Goal: Task Accomplishment & Management: Manage account settings

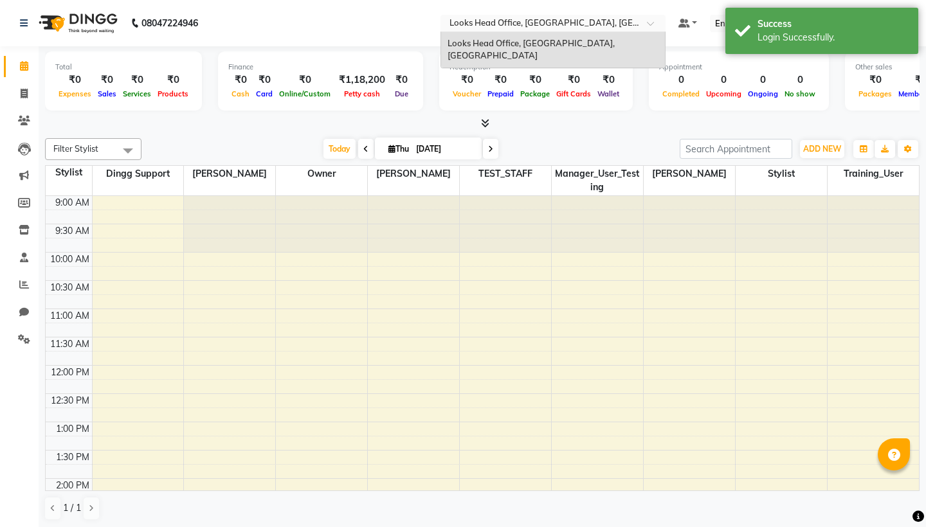
click at [471, 25] on input "text" at bounding box center [540, 24] width 187 height 13
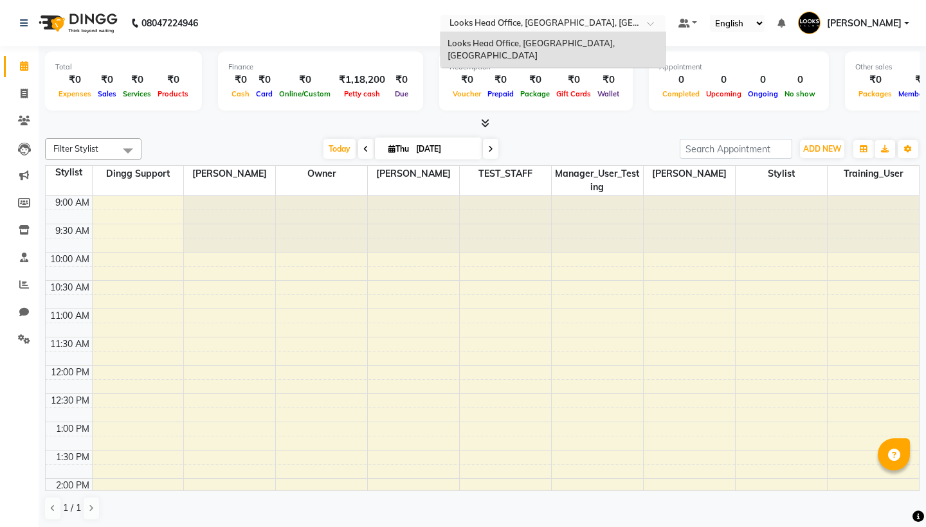
drag, startPoint x: 728, startPoint y: 4, endPoint x: 900, endPoint y: 24, distance: 173.6
click at [900, 24] on span "[PERSON_NAME]" at bounding box center [864, 24] width 75 height 14
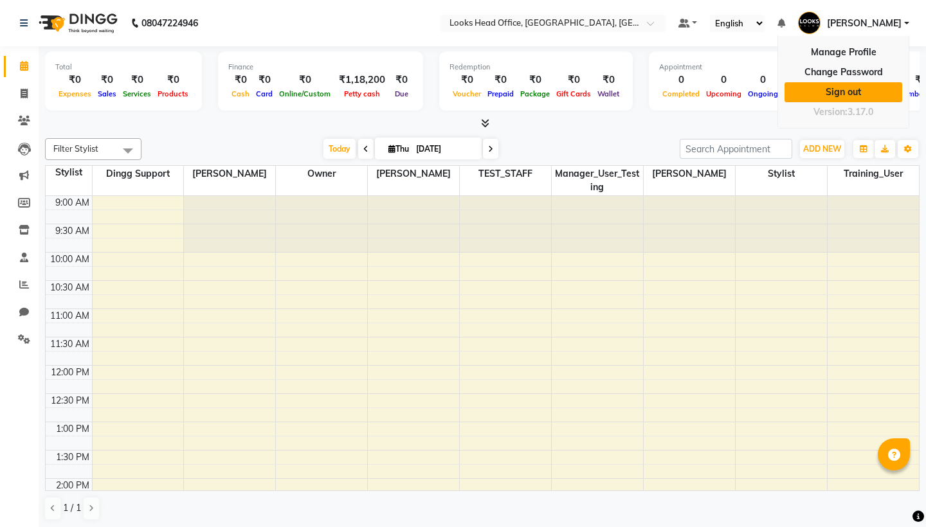
click at [848, 94] on link "Sign out" at bounding box center [844, 92] width 118 height 20
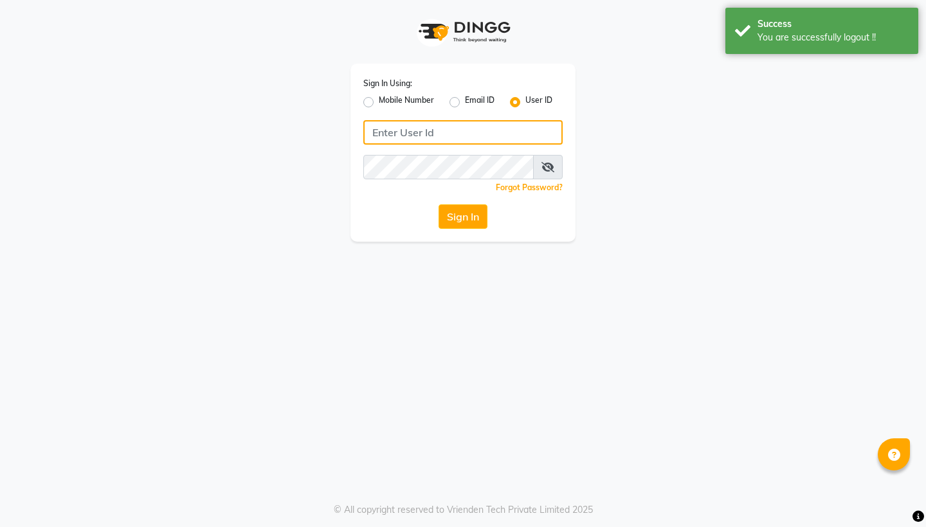
type input "9910852355"
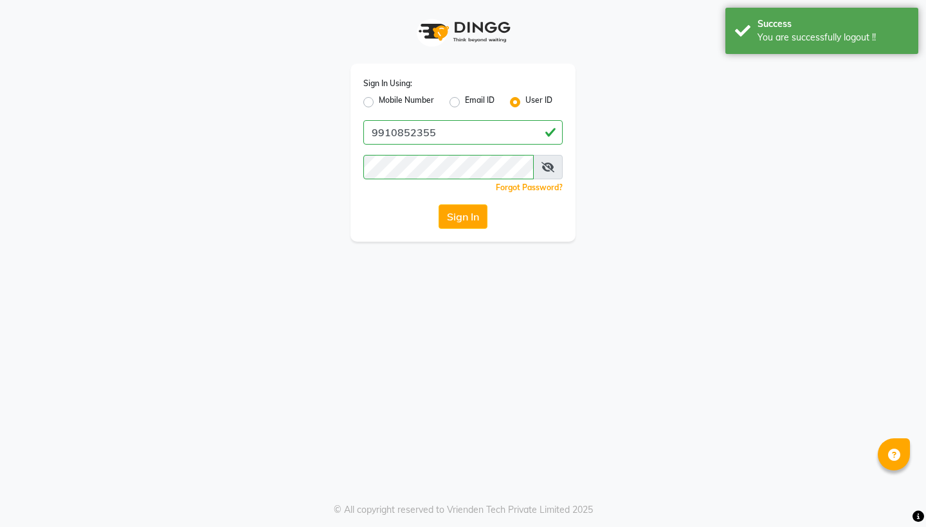
click at [379, 100] on label "Mobile Number" at bounding box center [406, 102] width 55 height 15
click at [379, 100] on input "Mobile Number" at bounding box center [383, 99] width 8 height 8
radio input "true"
radio input "false"
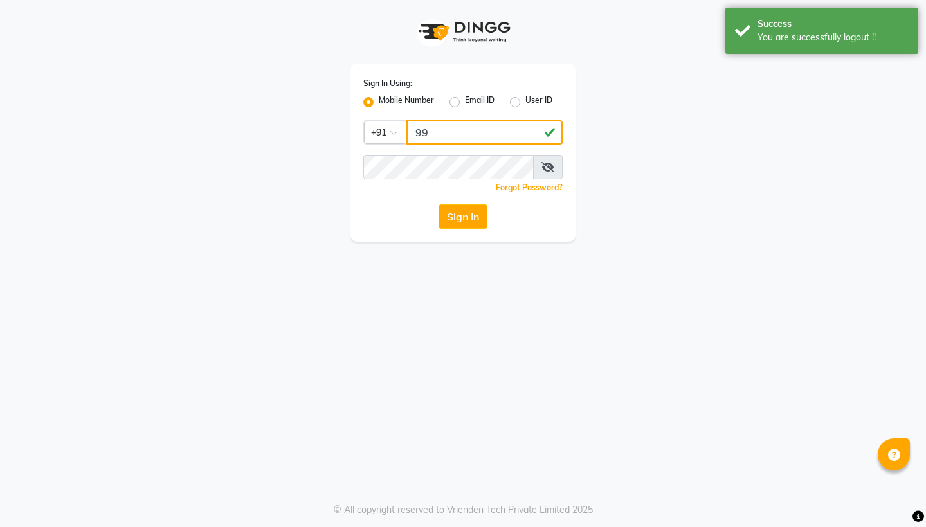
type input "9910852355"
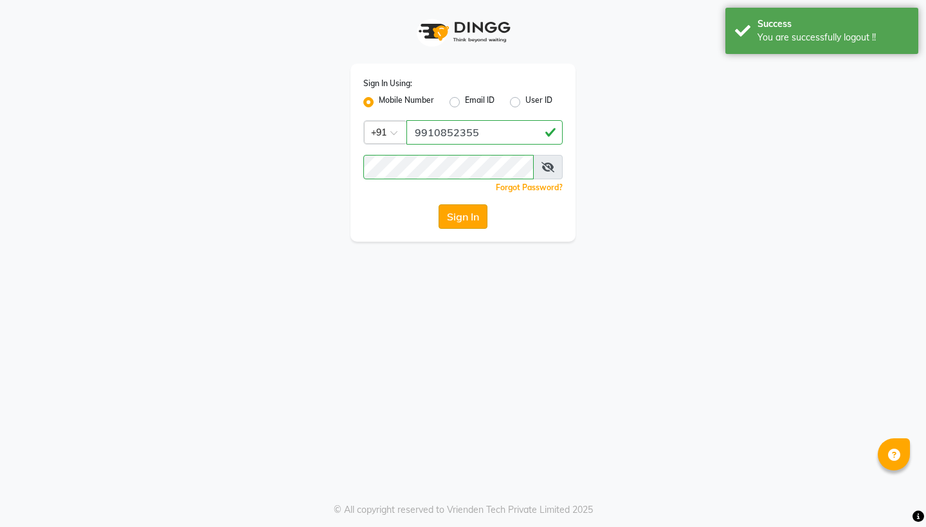
click at [445, 206] on button "Sign In" at bounding box center [463, 217] width 49 height 24
